Goal: Use online tool/utility

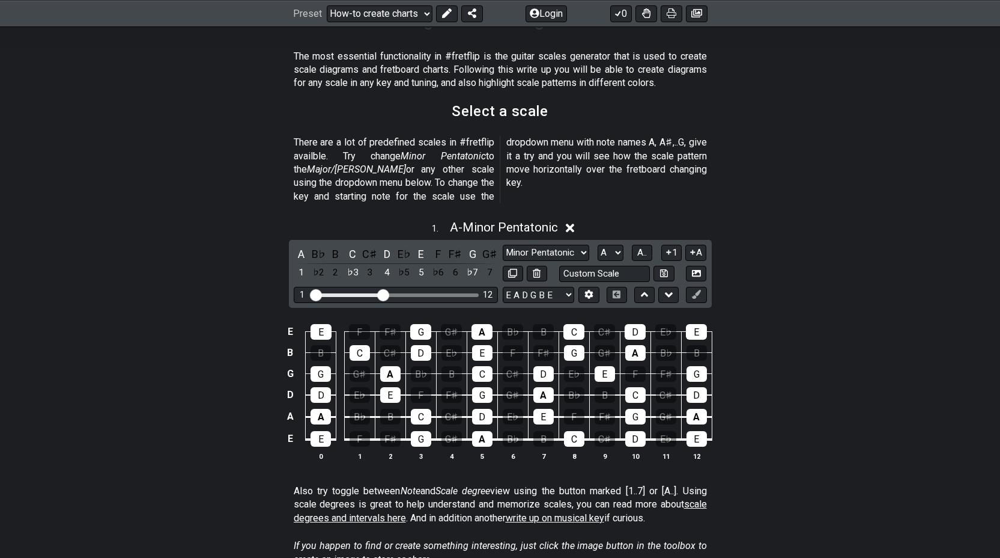
scroll to position [223, 0]
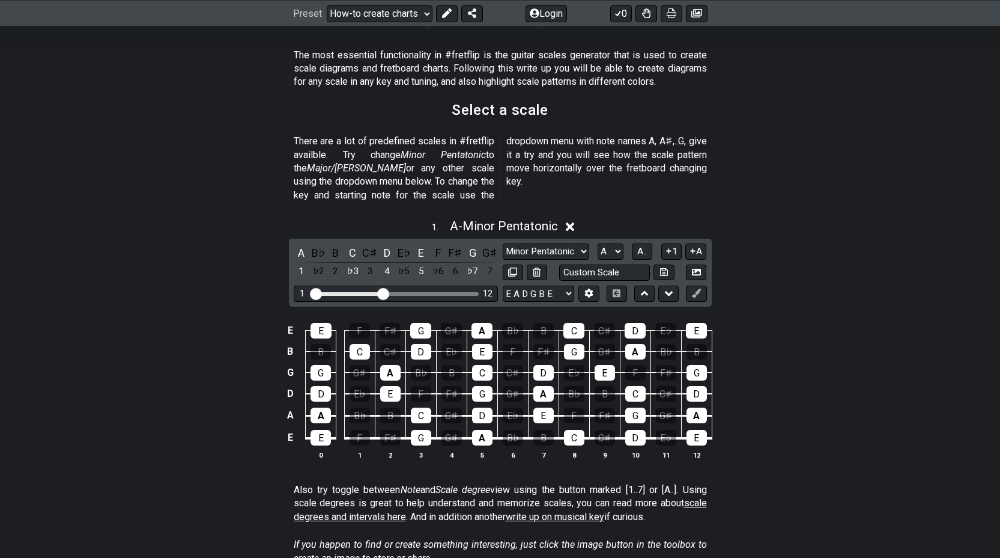
click at [574, 222] on icon at bounding box center [570, 226] width 9 height 9
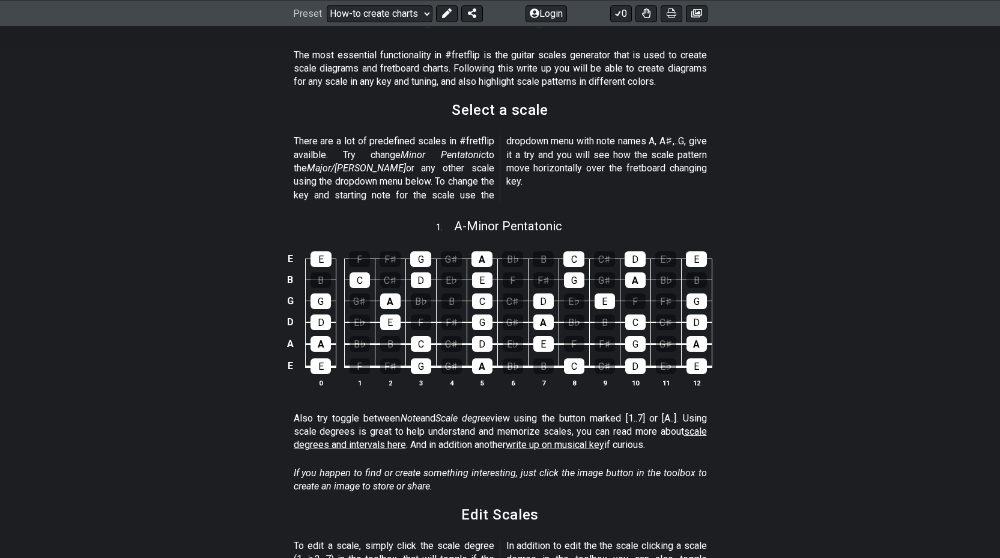
click at [574, 212] on div "1 . A - Minor Pentatonic" at bounding box center [500, 223] width 1000 height 23
select select "A"
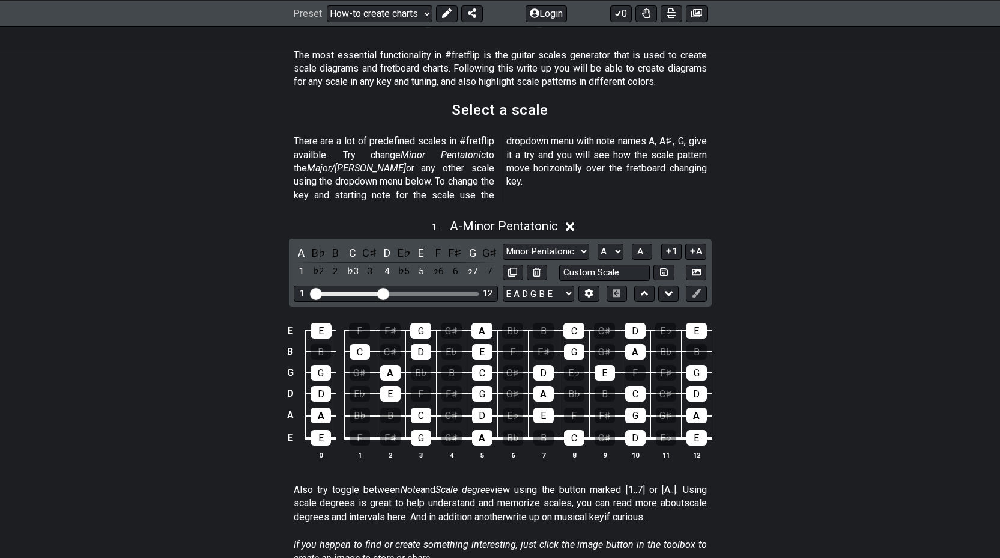
click at [574, 222] on icon at bounding box center [570, 226] width 9 height 9
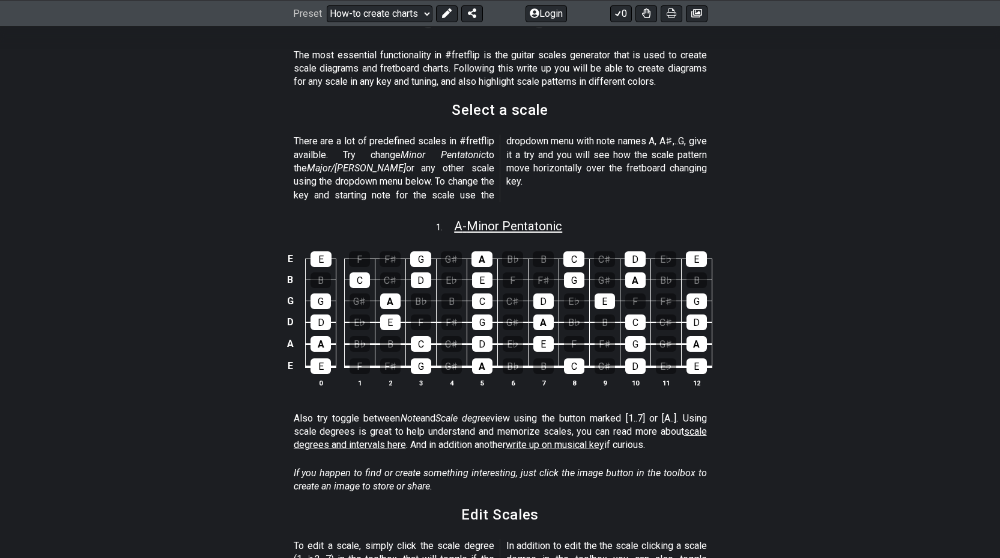
click at [524, 219] on span "A - Minor Pentatonic" at bounding box center [508, 226] width 108 height 14
select select "A"
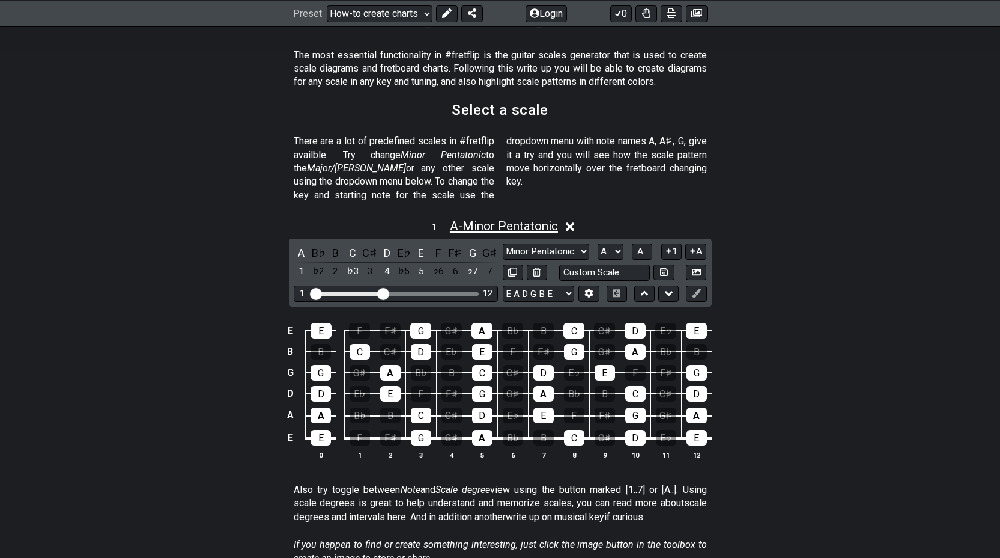
click at [524, 219] on span "A - Minor Pentatonic" at bounding box center [504, 226] width 108 height 14
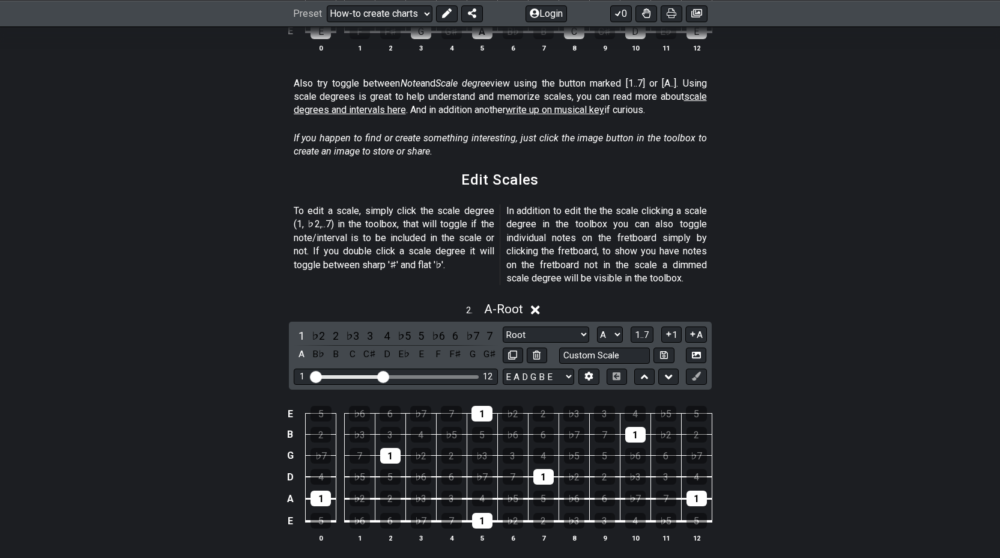
scroll to position [559, 0]
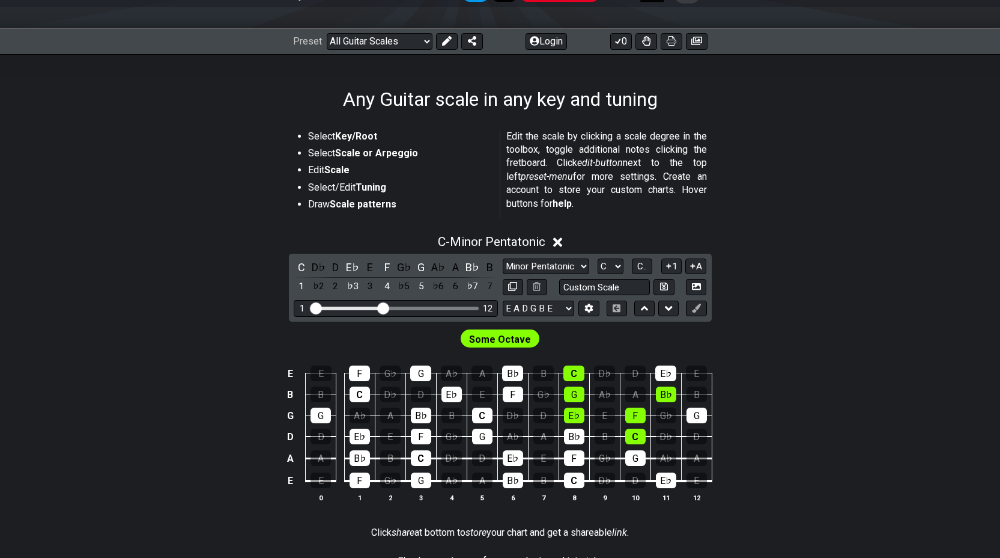
scroll to position [146, 0]
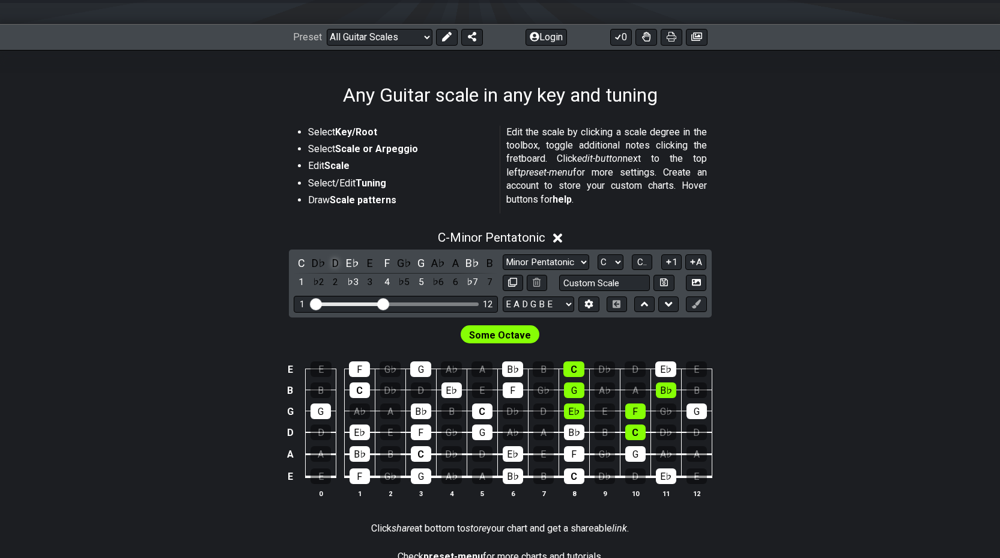
click at [335, 264] on div "D" at bounding box center [336, 263] width 16 height 16
click at [571, 306] on select "E A D G B E E A D G B E E A D G B E B E A D F♯ B A D G C E A D A D G B E E♭ A♭ …" at bounding box center [539, 304] width 72 height 16
select select "D G C F A D"
click at [503, 296] on select "E A D G B E E A D G B E E A D G B E B E A D F♯ B A D G C E A D A D G B E E♭ A♭ …" at bounding box center [539, 304] width 72 height 16
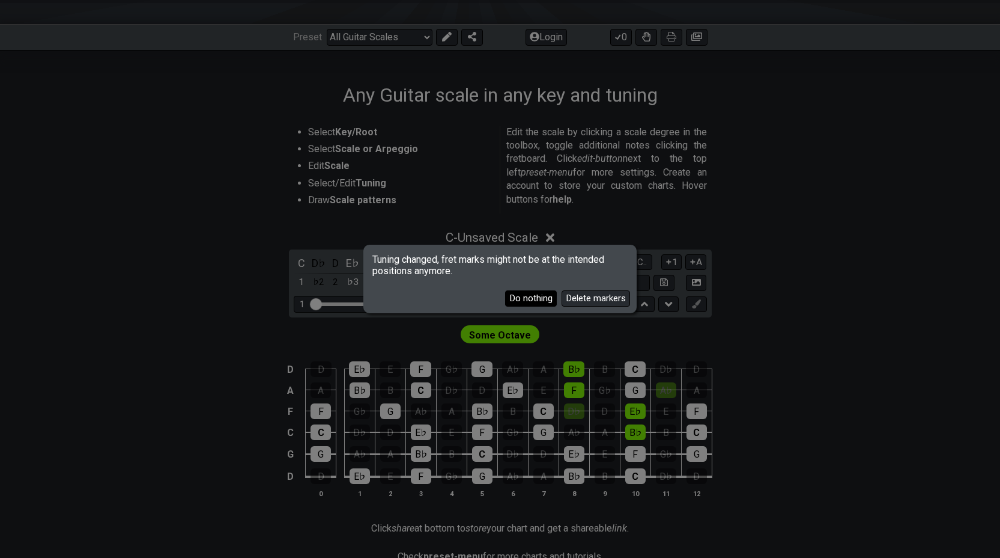
click at [543, 303] on button "Do nothing" at bounding box center [531, 298] width 52 height 16
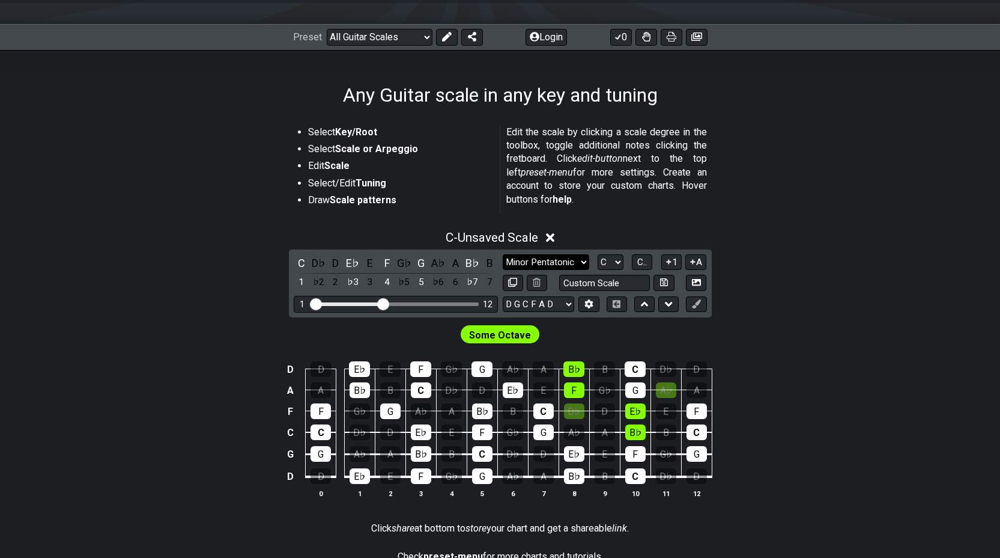
click at [580, 264] on select "Minor Pentatonic Root Minor Pentatonic Major Pentatonic Minor Blues Major Blues…" at bounding box center [546, 262] width 87 height 16
select select "Phrygian"
click at [503, 254] on select "Minor Pentatonic Root Minor Pentatonic Major Pentatonic Minor Blues Major Blues…" at bounding box center [546, 262] width 87 height 16
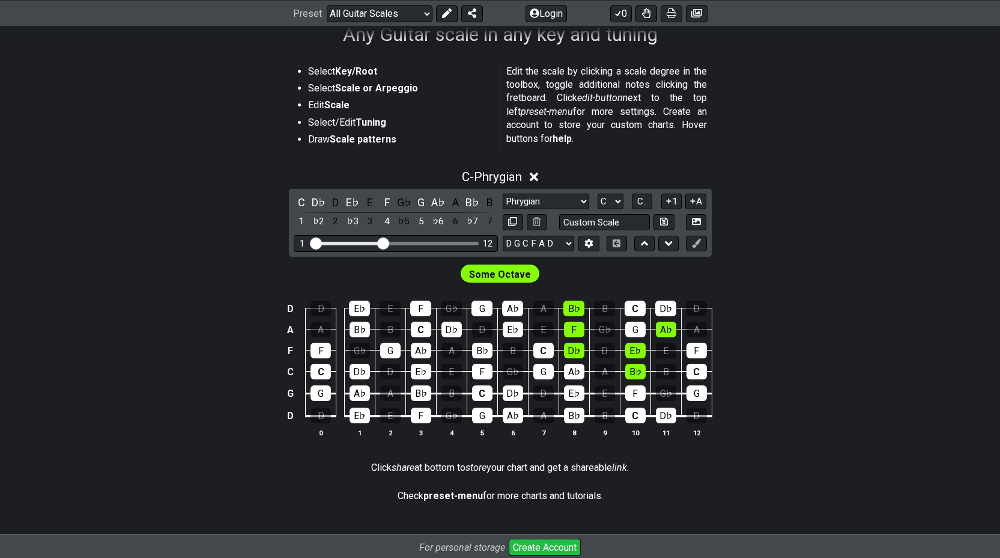
scroll to position [209, 0]
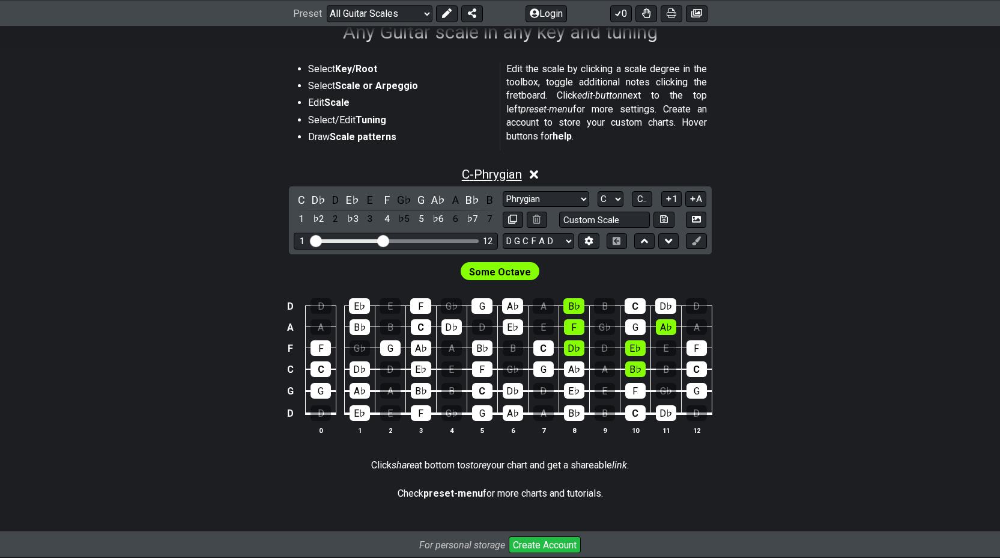
click at [464, 175] on span "C - Phrygian" at bounding box center [492, 174] width 60 height 14
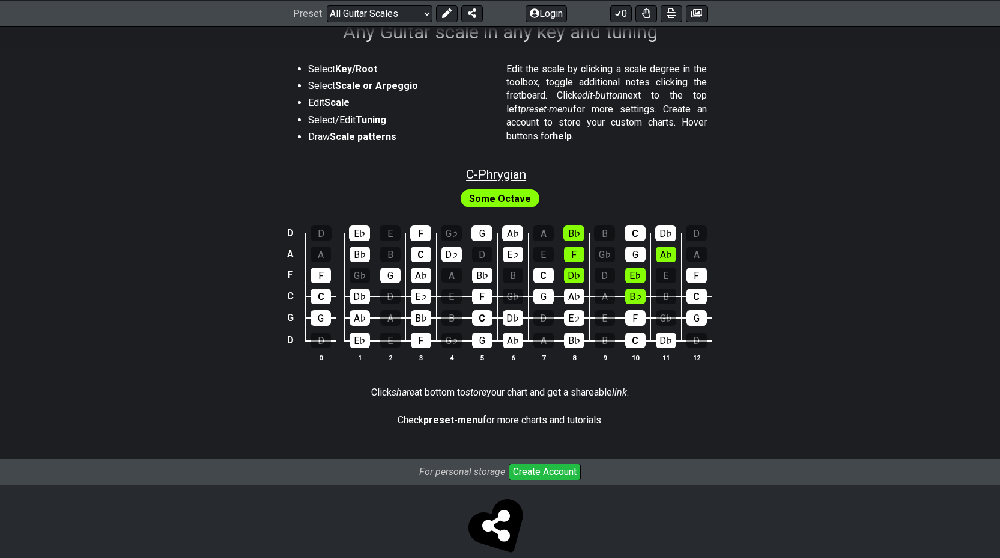
click at [466, 175] on span "C - Phrygian" at bounding box center [496, 174] width 60 height 14
select select "Phrygian"
select select "C"
select select "D G C F A D"
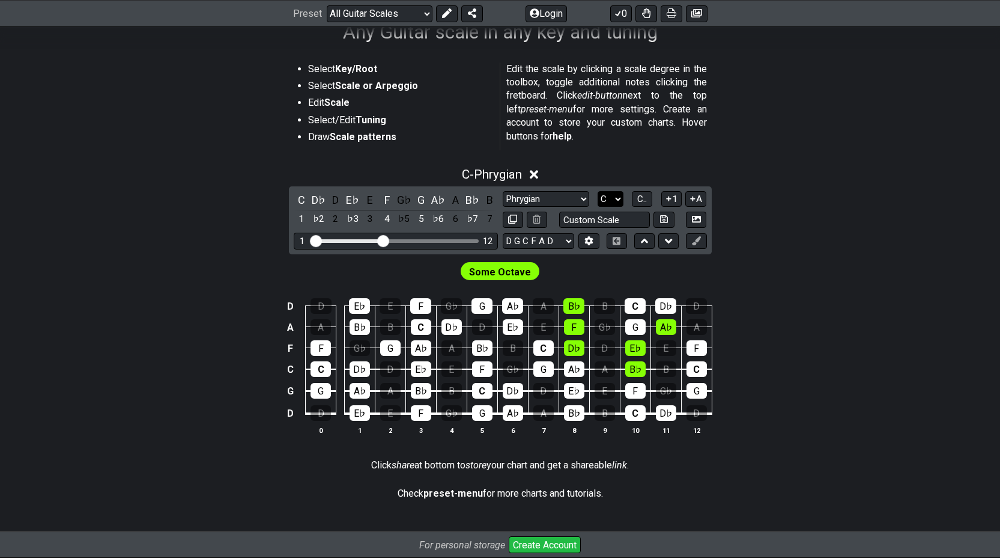
click at [619, 201] on select "A♭ A A♯ B♭ B C C♯ D♭ D D♯ E♭ E F F♯ G♭ G G♯" at bounding box center [611, 199] width 26 height 16
click at [598, 191] on select "A♭ A A♯ B♭ B C C♯ D♭ D D♯ E♭ E F F♯ G♭ G G♯" at bounding box center [611, 199] width 26 height 16
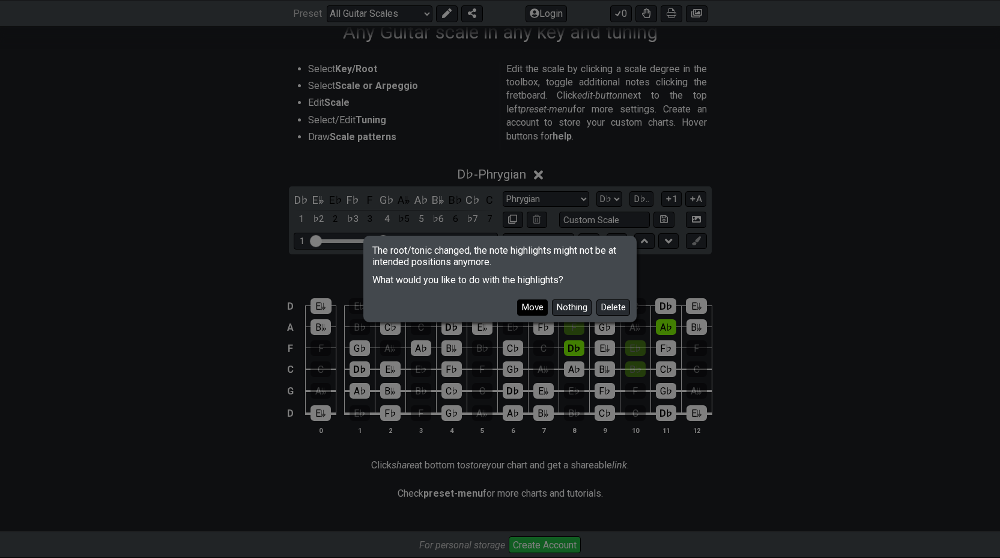
click at [541, 307] on button "Move" at bounding box center [532, 307] width 31 height 16
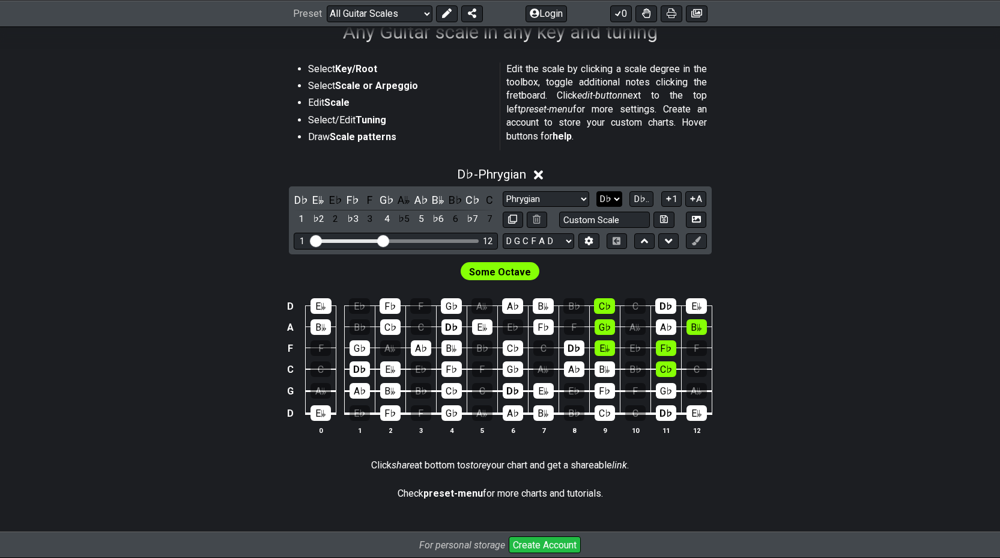
click at [616, 203] on select "A♭ A A♯ B♭ B C C♯ D♭ D D♯ E♭ E F F♯ G♭ G G♯" at bounding box center [610, 199] width 26 height 16
select select "D"
click at [598, 191] on select "A♭ A A♯ B♭ B C C♯ D♭ D D♯ E♭ E F F♯ G♭ G G♯" at bounding box center [610, 199] width 26 height 16
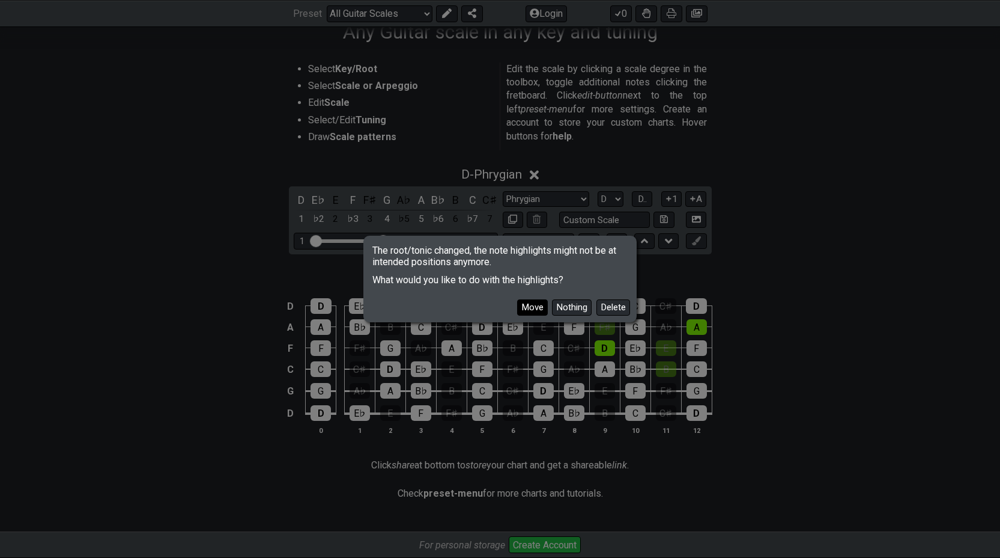
click at [538, 312] on button "Move" at bounding box center [532, 307] width 31 height 16
